Goal: Information Seeking & Learning: Learn about a topic

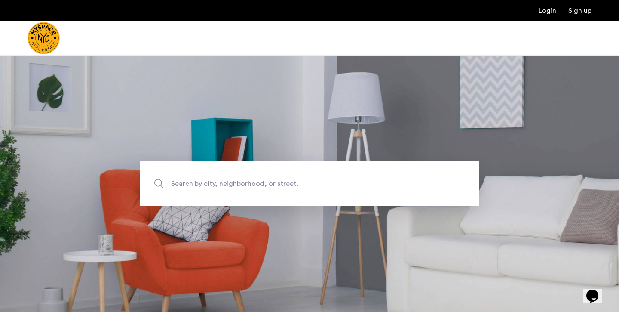
click at [279, 186] on span "Search by city, neighborhood, or street." at bounding box center [289, 184] width 237 height 12
click at [279, 186] on input "Search by city, neighborhood, or street." at bounding box center [309, 183] width 339 height 45
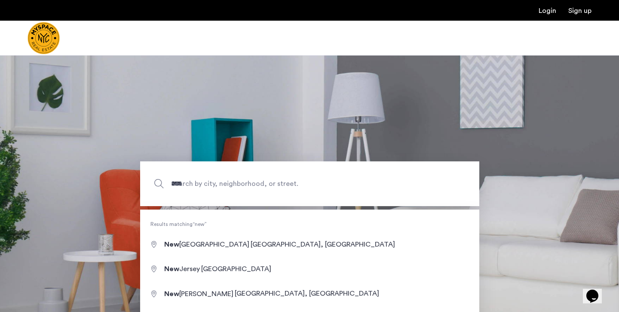
type input "**********"
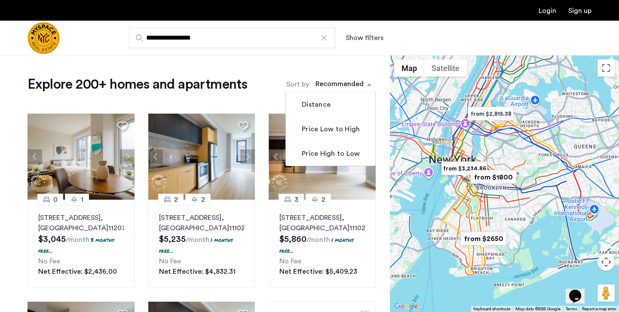
click at [358, 84] on div "sort-apartment" at bounding box center [339, 86] width 51 height 12
click at [486, 180] on img "from $1800" at bounding box center [493, 176] width 53 height 19
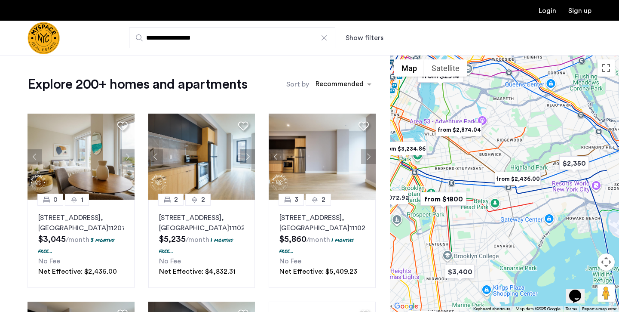
click at [439, 200] on img "from $1800" at bounding box center [443, 198] width 53 height 19
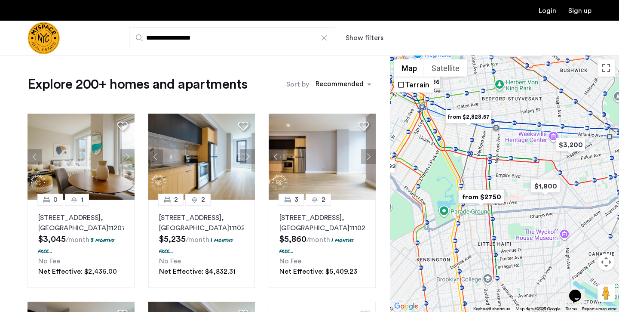
click at [365, 39] on button "Show filters" at bounding box center [365, 38] width 38 height 10
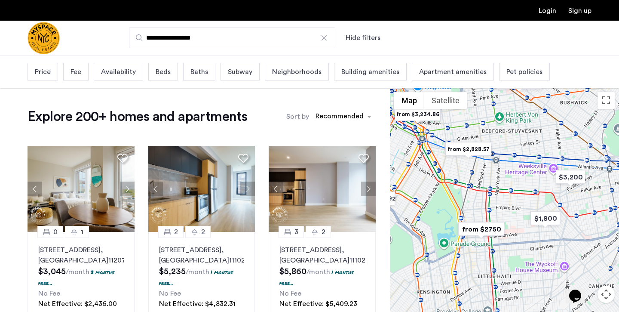
click at [53, 76] on div "Price" at bounding box center [43, 72] width 31 height 18
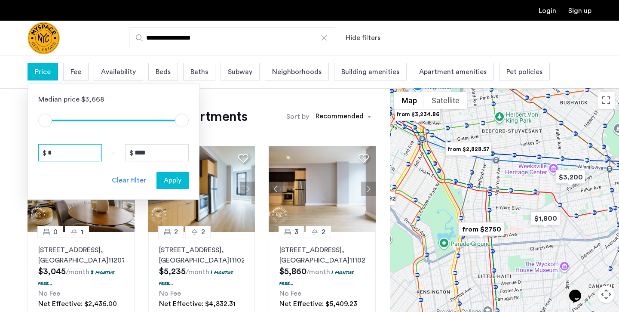
click at [64, 151] on input "*" at bounding box center [70, 152] width 64 height 17
type input "**"
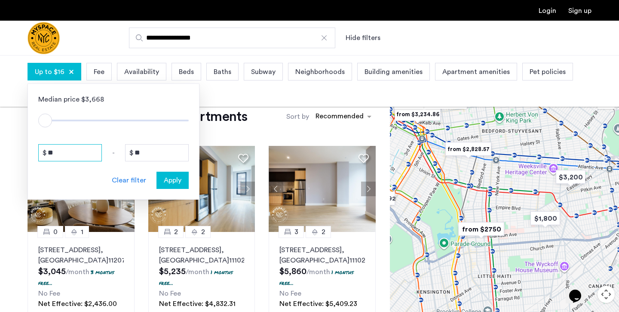
type input "***"
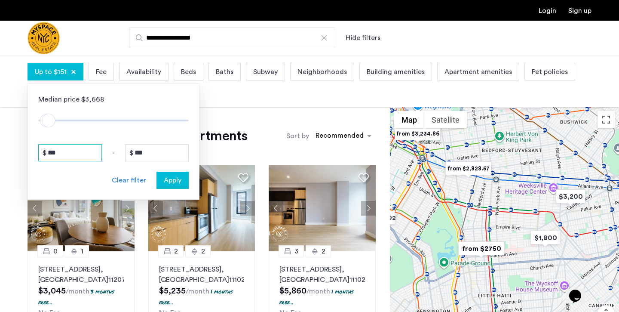
type input "****"
type input "*****"
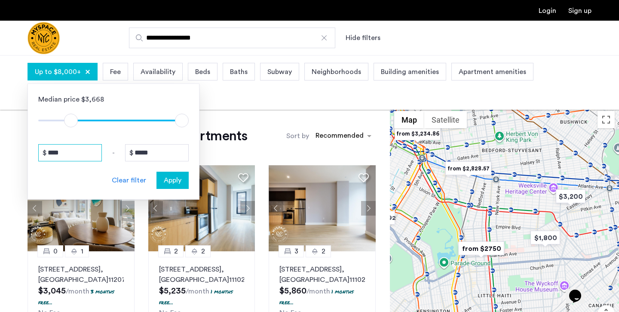
type input "****"
click at [154, 158] on input "*****" at bounding box center [157, 152] width 64 height 17
type input "****"
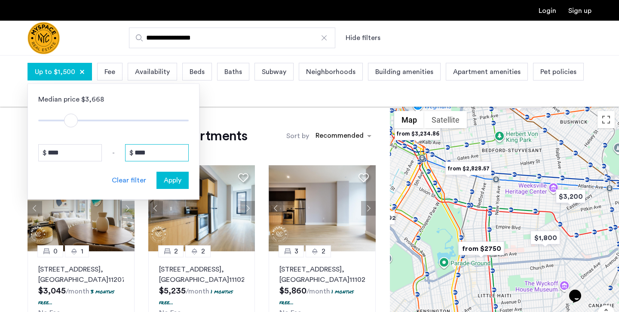
type input "***"
type input "**"
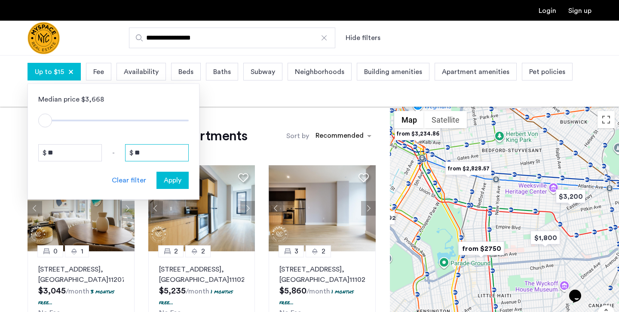
type input "*"
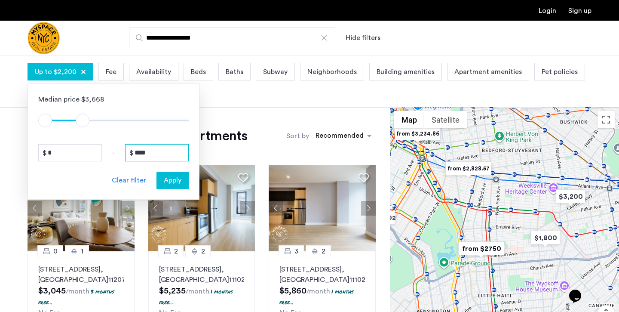
type input "****"
click at [179, 176] on span "Apply" at bounding box center [173, 180] width 18 height 10
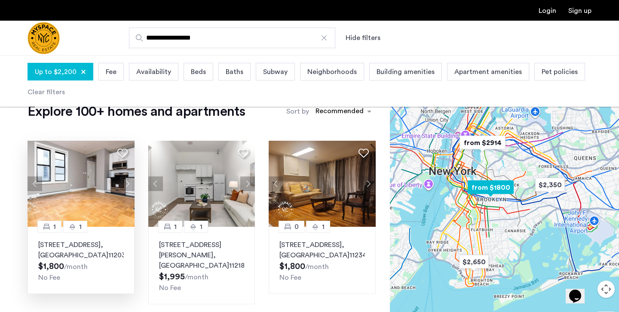
scroll to position [25, 0]
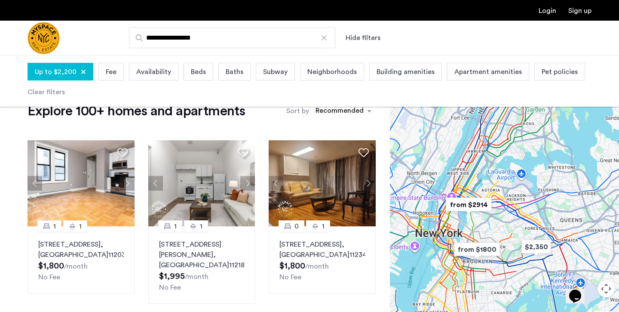
drag, startPoint x: 465, startPoint y: 179, endPoint x: 447, endPoint y: 233, distance: 57.0
click at [451, 240] on img "from $1800" at bounding box center [477, 249] width 53 height 19
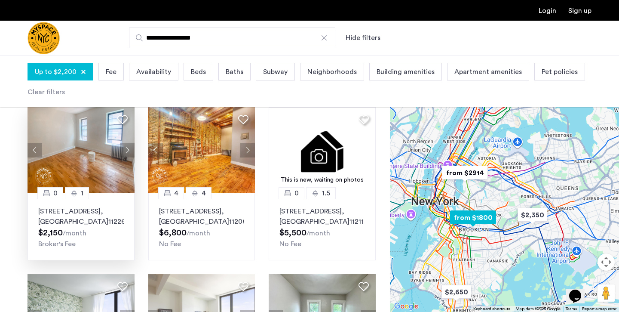
scroll to position [0, 0]
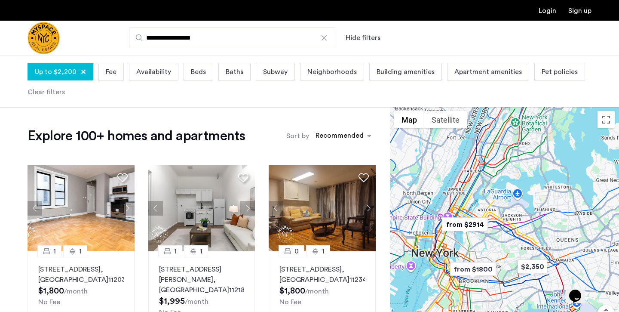
click at [53, 65] on div "Up to $2,200" at bounding box center [61, 72] width 66 height 18
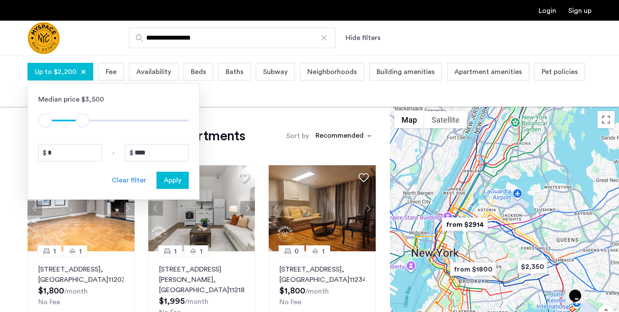
click at [173, 182] on span "Apply" at bounding box center [173, 180] width 18 height 10
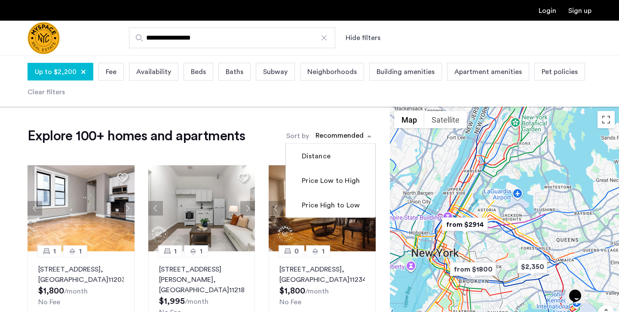
click at [359, 138] on div "sort-apartment" at bounding box center [339, 137] width 51 height 12
click at [339, 185] on label "Price Low to High" at bounding box center [330, 181] width 60 height 10
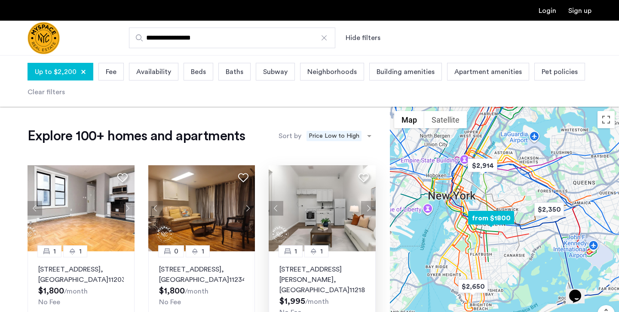
click at [366, 213] on button "Next apartment" at bounding box center [368, 208] width 15 height 15
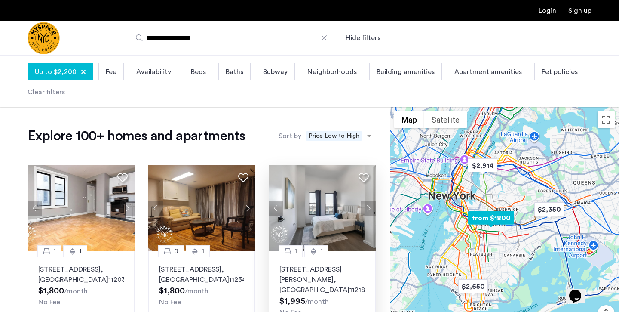
click at [366, 213] on button "Next apartment" at bounding box center [368, 208] width 15 height 15
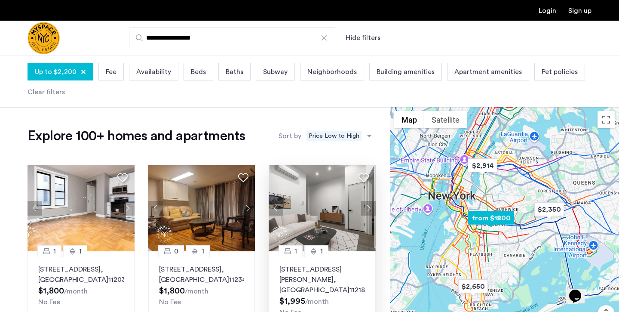
click at [366, 215] on button "Next apartment" at bounding box center [368, 208] width 15 height 15
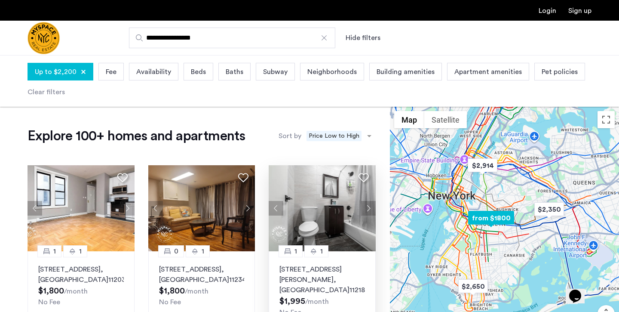
click at [336, 270] on p "824 McDonald Avenue, Unit 2F, Brooklyn , NY 11218" at bounding box center [323, 279] width 86 height 31
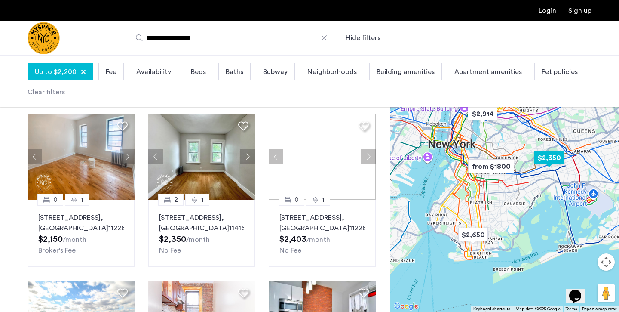
scroll to position [232, 0]
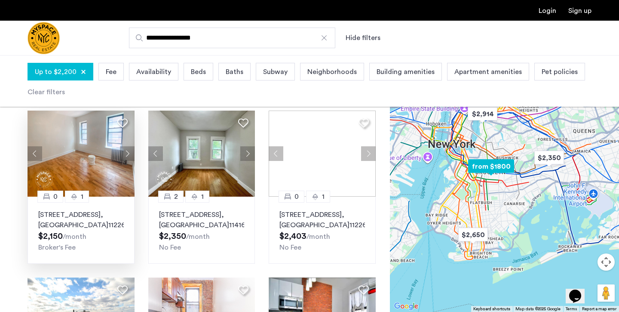
click at [129, 158] on button "Next apartment" at bounding box center [127, 153] width 15 height 15
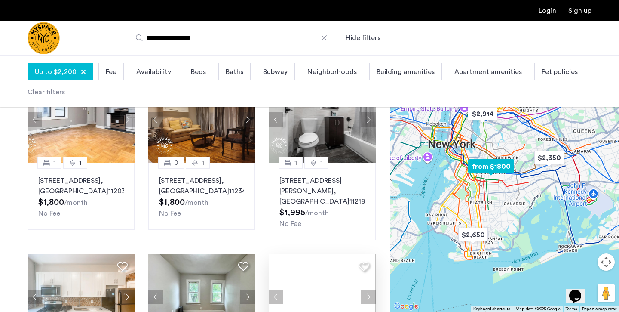
scroll to position [0, 0]
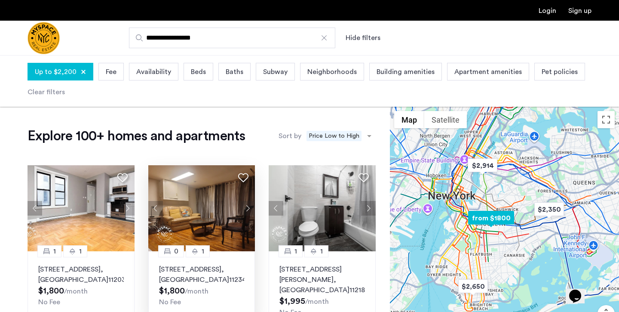
click at [249, 208] on button "Next apartment" at bounding box center [247, 208] width 15 height 15
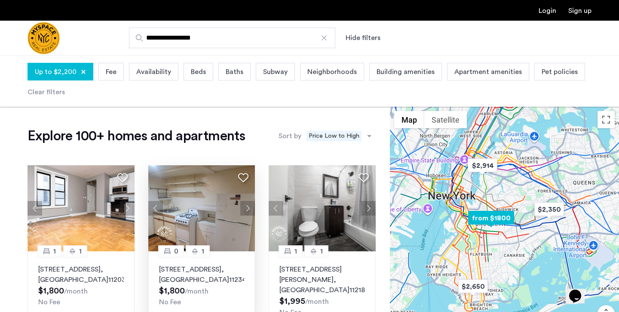
click at [249, 208] on button "Next apartment" at bounding box center [247, 208] width 15 height 15
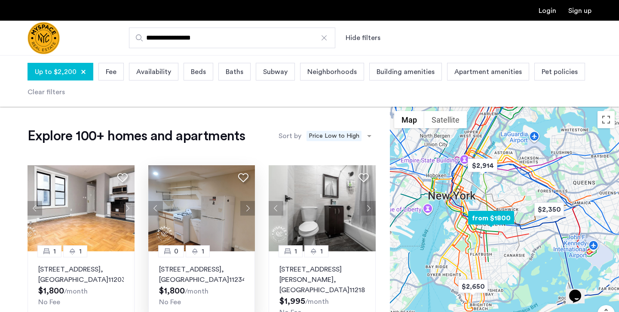
click at [249, 208] on button "Next apartment" at bounding box center [247, 208] width 15 height 15
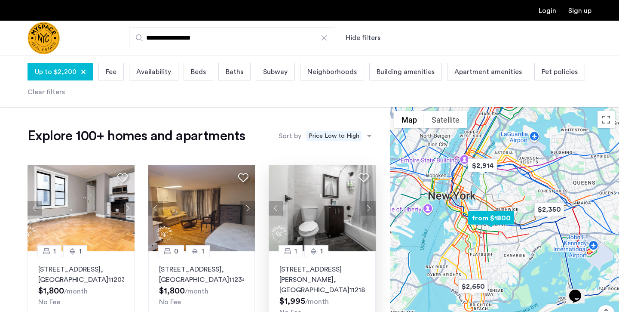
click at [370, 207] on button "Next apartment" at bounding box center [368, 208] width 15 height 15
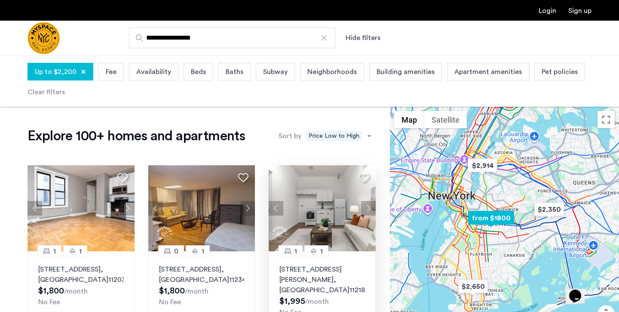
click at [370, 208] on button "Next apartment" at bounding box center [368, 208] width 15 height 15
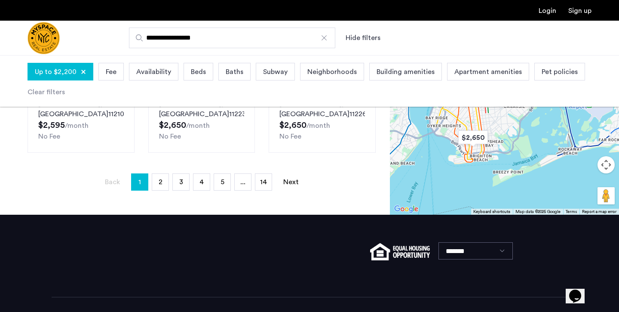
scroll to position [705, 0]
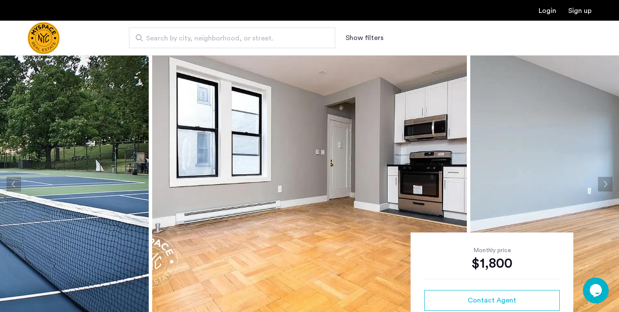
click at [606, 182] on button "Next apartment" at bounding box center [605, 184] width 15 height 15
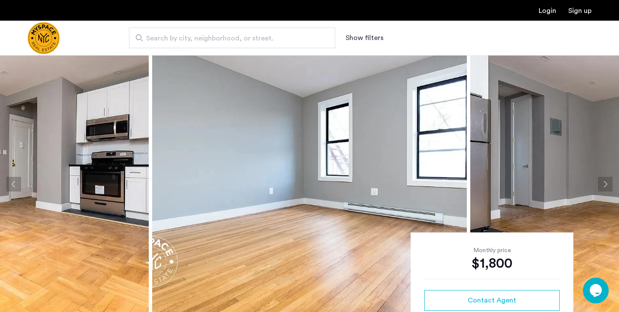
click at [606, 182] on button "Next apartment" at bounding box center [605, 184] width 15 height 15
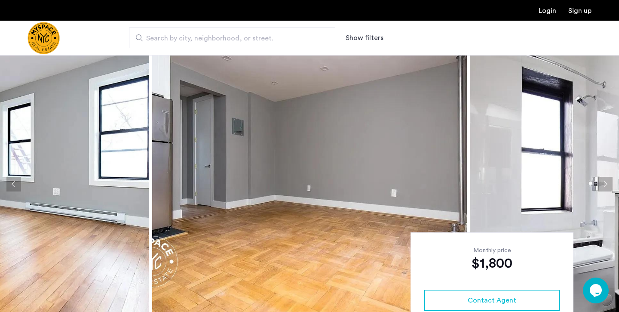
click at [606, 182] on button "Next apartment" at bounding box center [605, 184] width 15 height 15
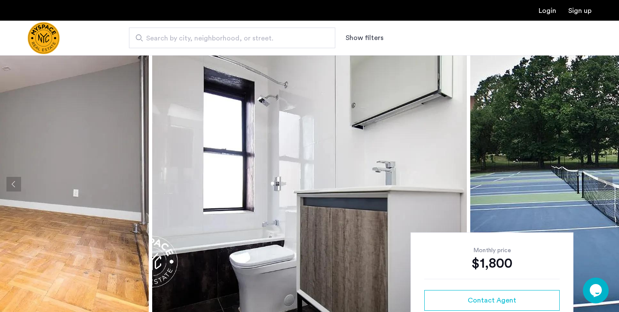
click at [606, 184] on button "Next apartment" at bounding box center [605, 184] width 15 height 15
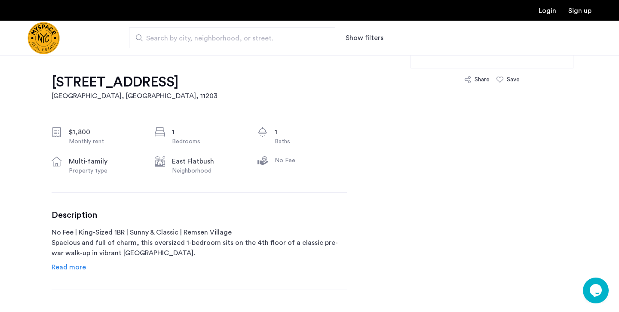
scroll to position [301, 0]
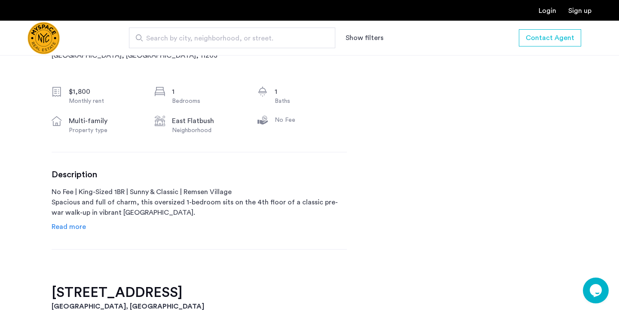
click at [69, 228] on span "Read more" at bounding box center [69, 226] width 34 height 7
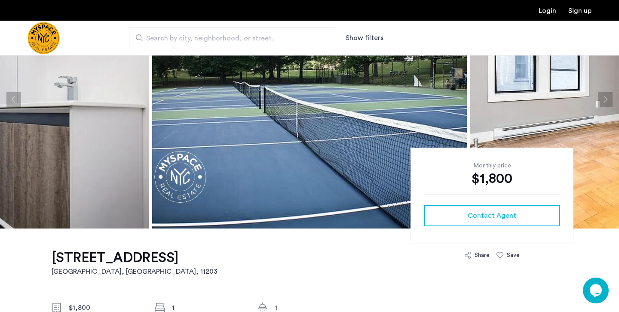
scroll to position [0, 0]
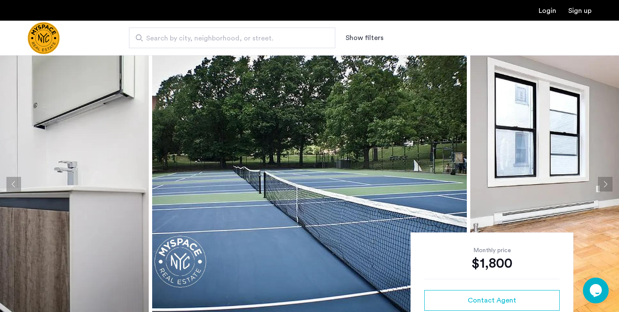
click at [603, 184] on button "Next apartment" at bounding box center [605, 184] width 15 height 15
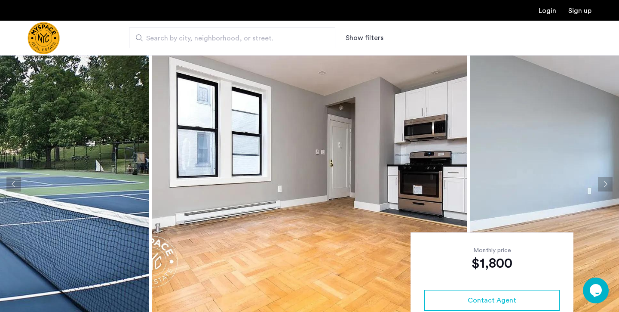
click at [603, 185] on button "Next apartment" at bounding box center [605, 184] width 15 height 15
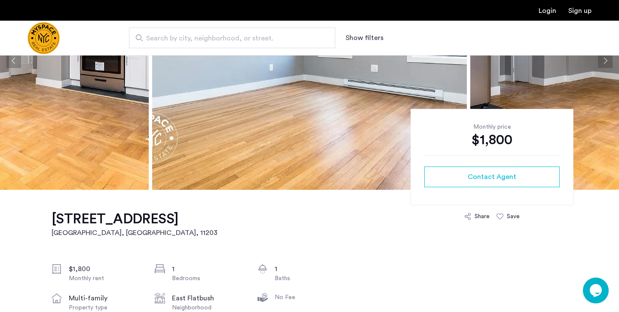
scroll to position [124, 0]
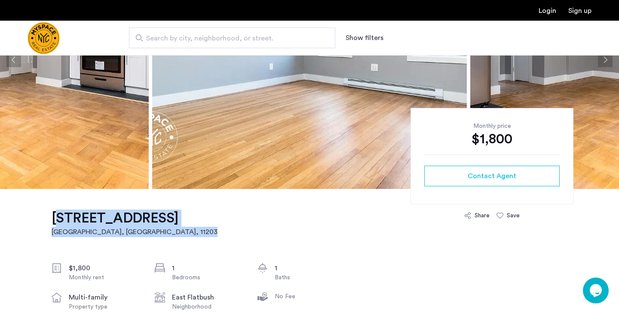
drag, startPoint x: 209, startPoint y: 216, endPoint x: 32, endPoint y: 209, distance: 176.5
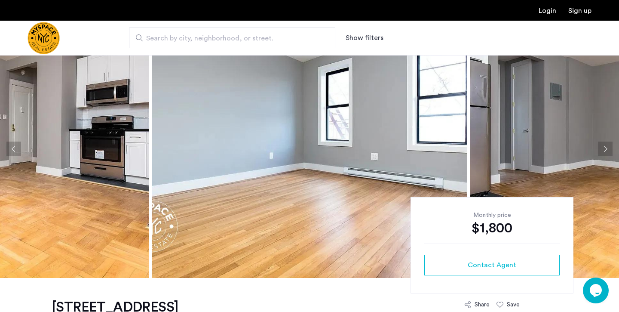
scroll to position [0, 0]
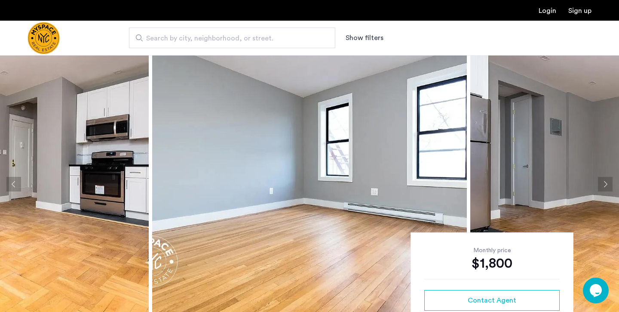
click at [608, 180] on button "Next apartment" at bounding box center [605, 184] width 15 height 15
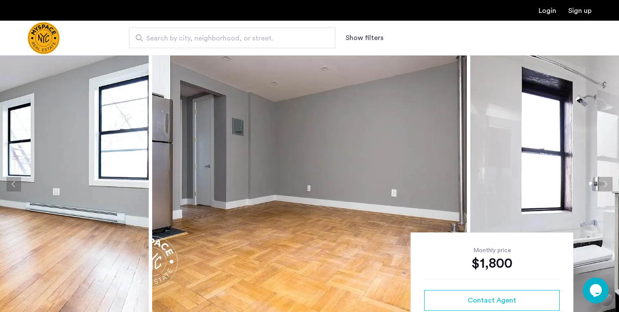
click at [608, 180] on button "Next apartment" at bounding box center [605, 184] width 15 height 15
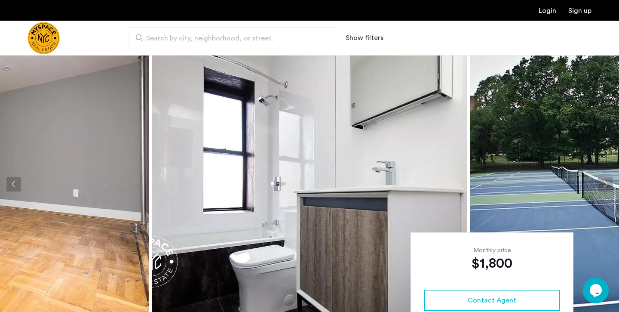
click at [608, 181] on button "Next apartment" at bounding box center [605, 184] width 15 height 15
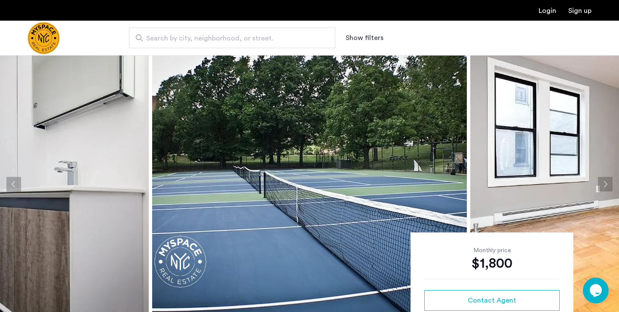
click at [608, 182] on button "Next apartment" at bounding box center [605, 184] width 15 height 15
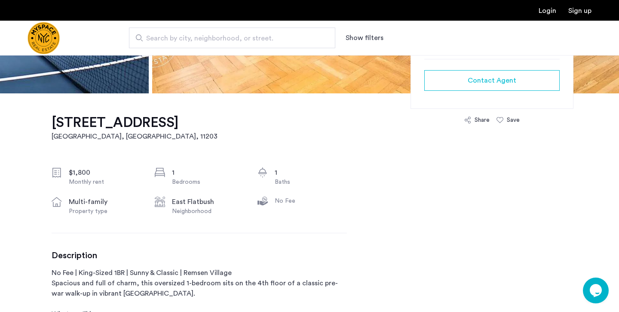
scroll to position [219, 0]
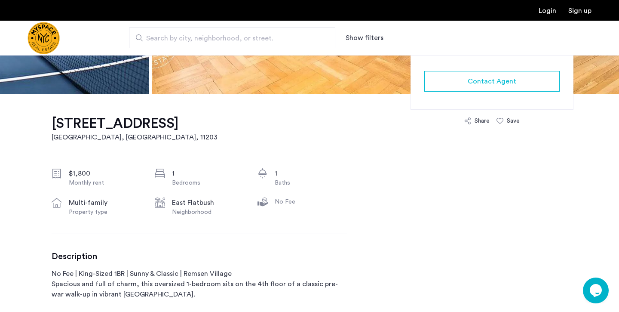
click at [169, 126] on h1 "[STREET_ADDRESS]" at bounding box center [135, 123] width 166 height 17
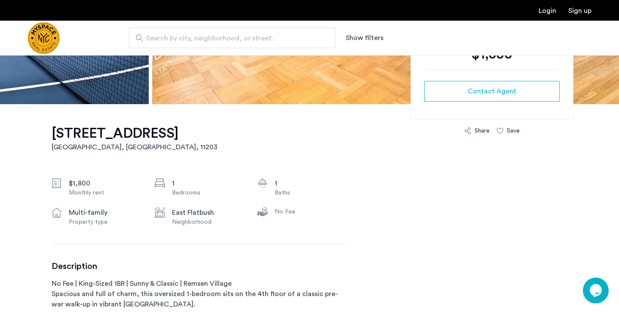
scroll to position [44, 0]
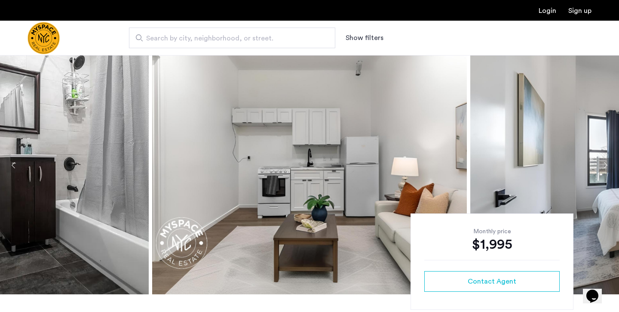
click at [607, 165] on button "Next apartment" at bounding box center [605, 165] width 15 height 15
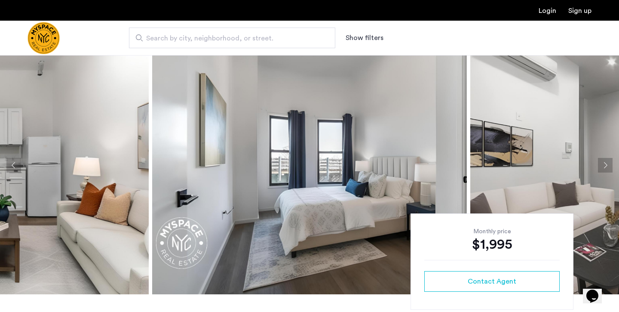
click at [607, 165] on button "Next apartment" at bounding box center [605, 165] width 15 height 15
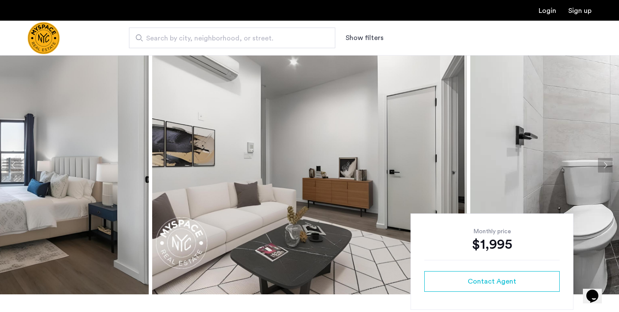
click at [607, 165] on button "Next apartment" at bounding box center [605, 165] width 15 height 15
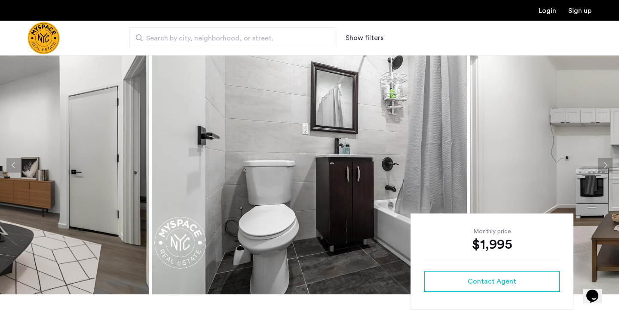
click at [607, 166] on button "Next apartment" at bounding box center [605, 165] width 15 height 15
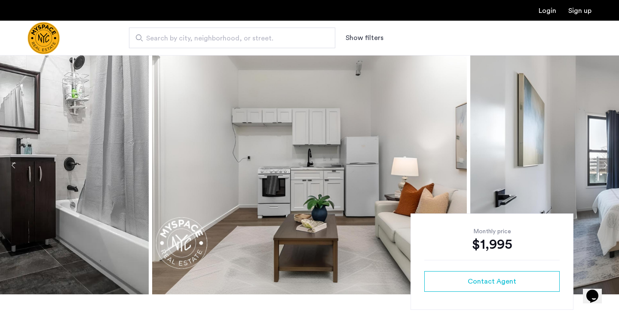
click at [607, 166] on button "Next apartment" at bounding box center [605, 165] width 15 height 15
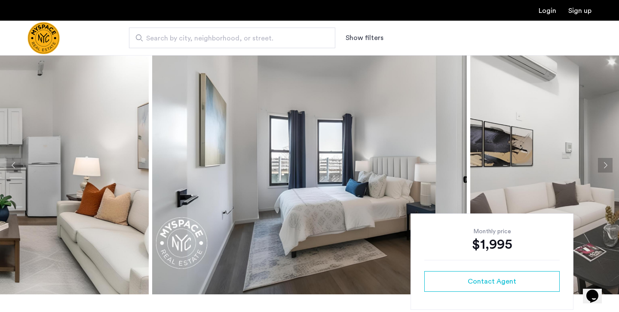
click at [607, 166] on button "Next apartment" at bounding box center [605, 165] width 15 height 15
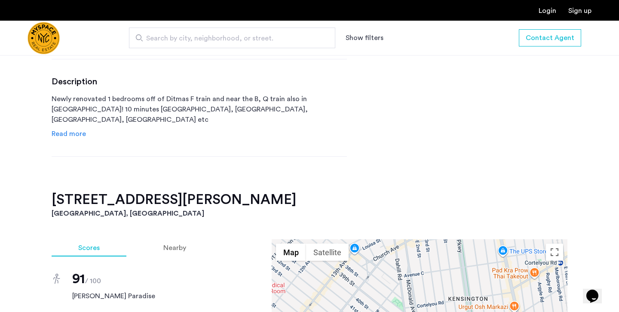
scroll to position [394, 0]
click at [73, 130] on span "Read more" at bounding box center [69, 133] width 34 height 7
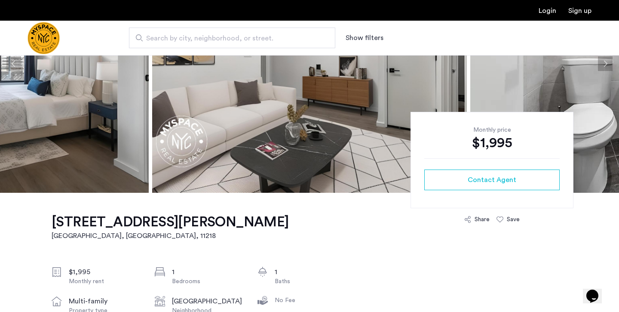
scroll to position [0, 0]
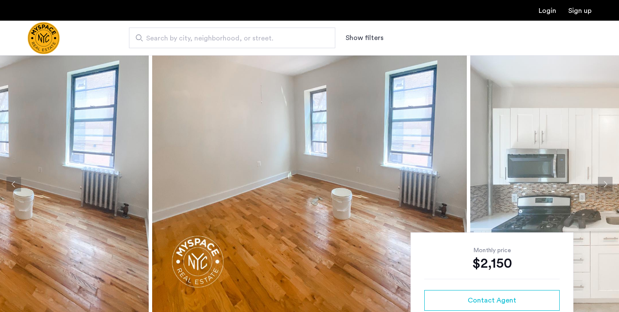
click at [606, 186] on button "Next apartment" at bounding box center [605, 184] width 15 height 15
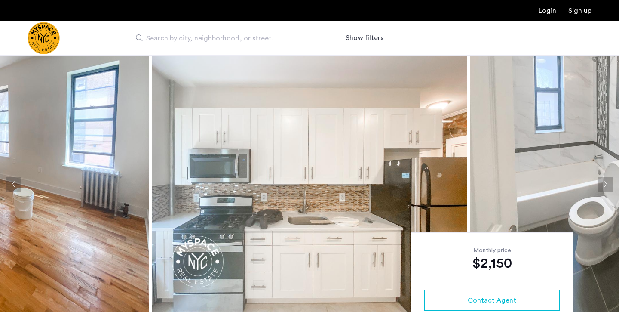
click at [606, 185] on button "Next apartment" at bounding box center [605, 184] width 15 height 15
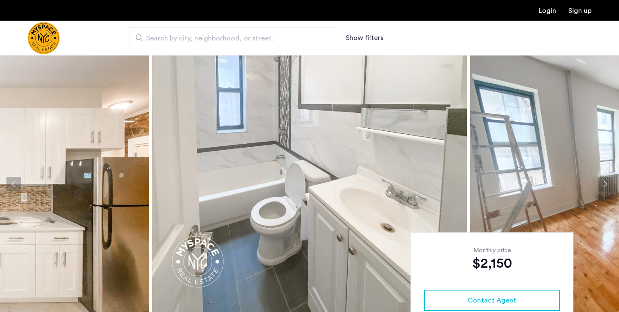
click at [607, 185] on button "Next apartment" at bounding box center [605, 184] width 15 height 15
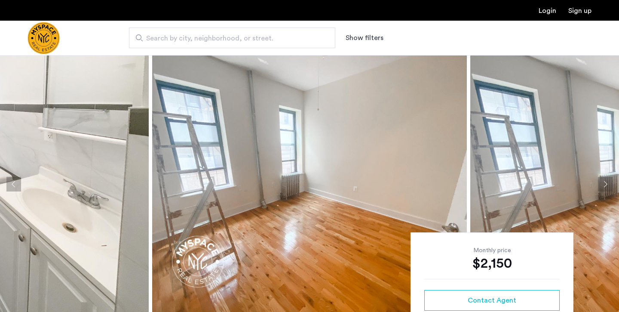
click at [607, 186] on button "Next apartment" at bounding box center [605, 184] width 15 height 15
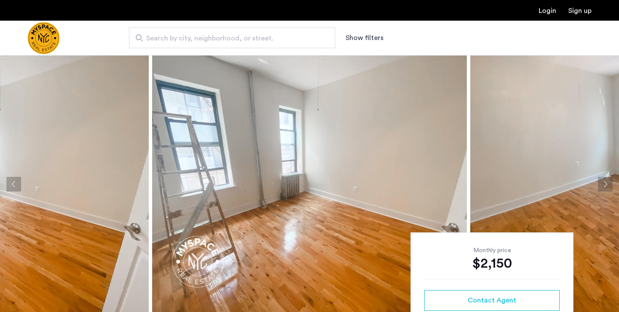
click at [607, 187] on button "Next apartment" at bounding box center [605, 184] width 15 height 15
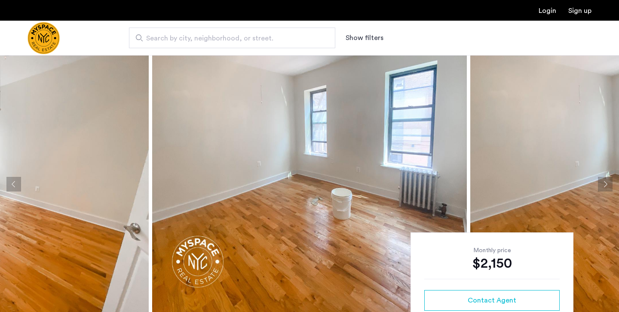
click at [607, 188] on button "Next apartment" at bounding box center [605, 184] width 15 height 15
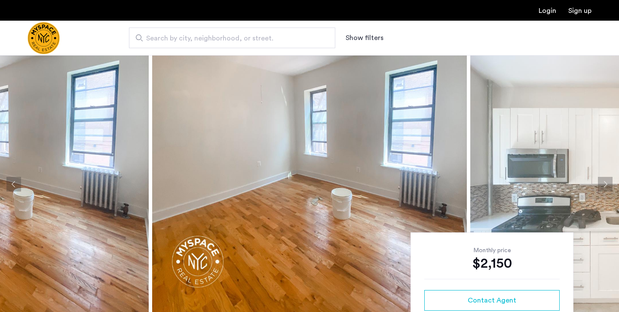
click at [607, 188] on button "Next apartment" at bounding box center [605, 184] width 15 height 15
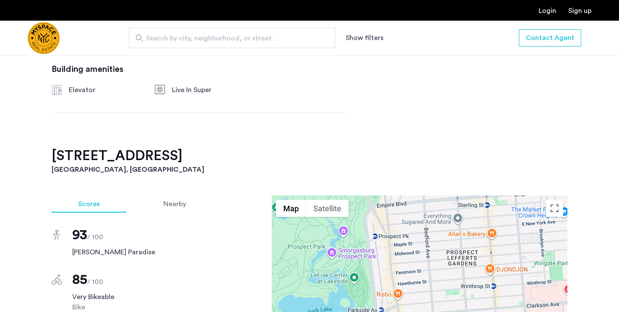
scroll to position [510, 0]
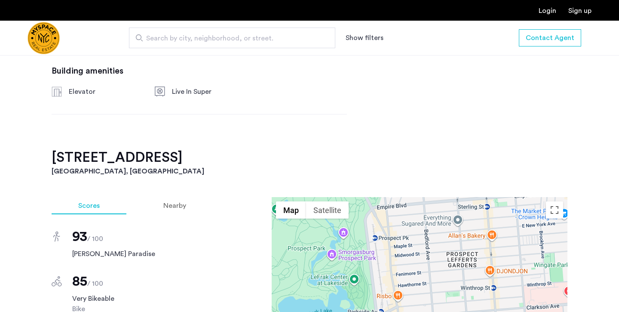
click at [190, 151] on h2 "60 Clarkson Ave, Unit 4D" at bounding box center [310, 157] width 516 height 17
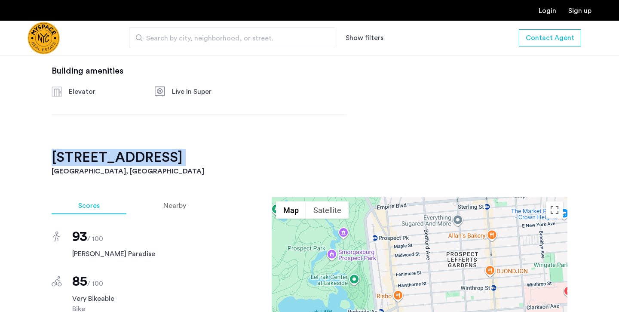
click at [190, 151] on h2 "60 Clarkson Ave, Unit 4D" at bounding box center [310, 157] width 516 height 17
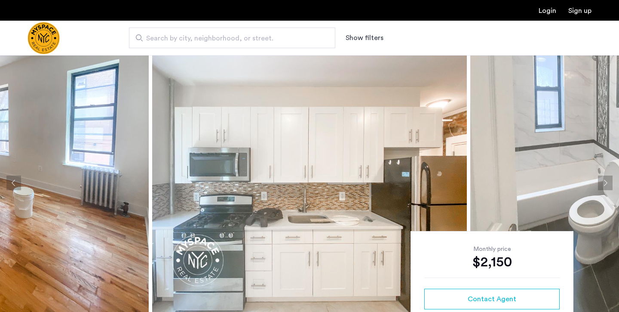
scroll to position [0, 0]
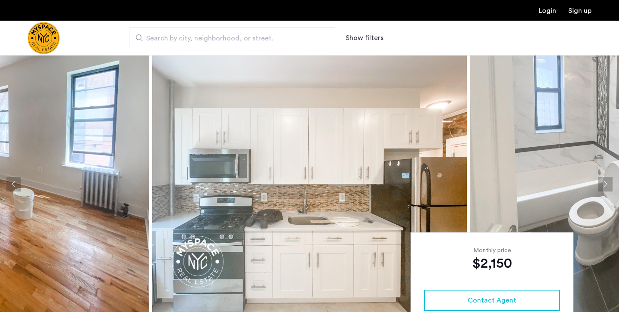
click at [299, 129] on img at bounding box center [309, 184] width 315 height 258
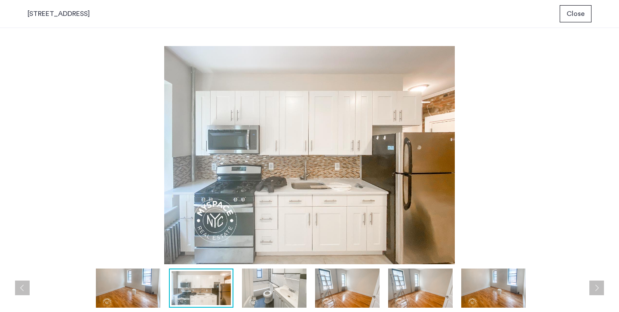
click at [561, 16] on button "Close" at bounding box center [576, 13] width 32 height 17
